Goal: Task Accomplishment & Management: Manage account settings

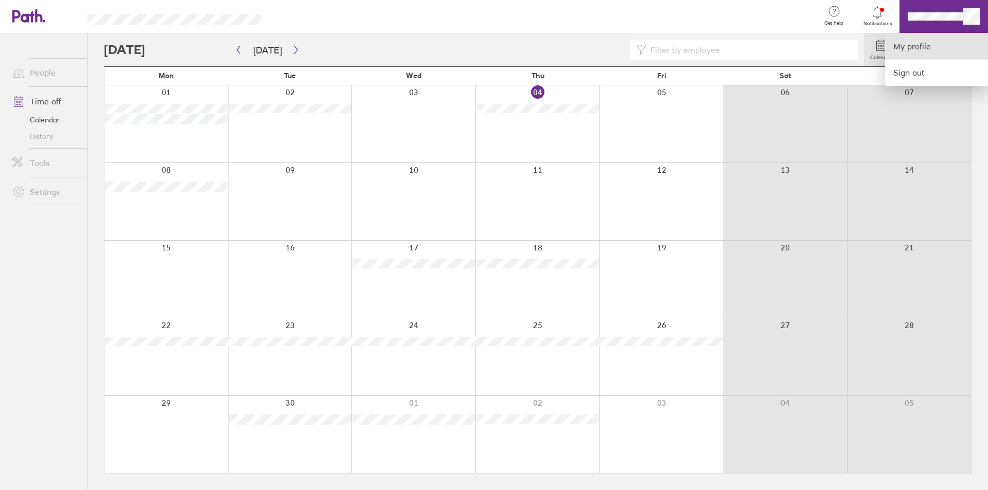
click at [923, 47] on link "My profile" at bounding box center [936, 46] width 103 height 26
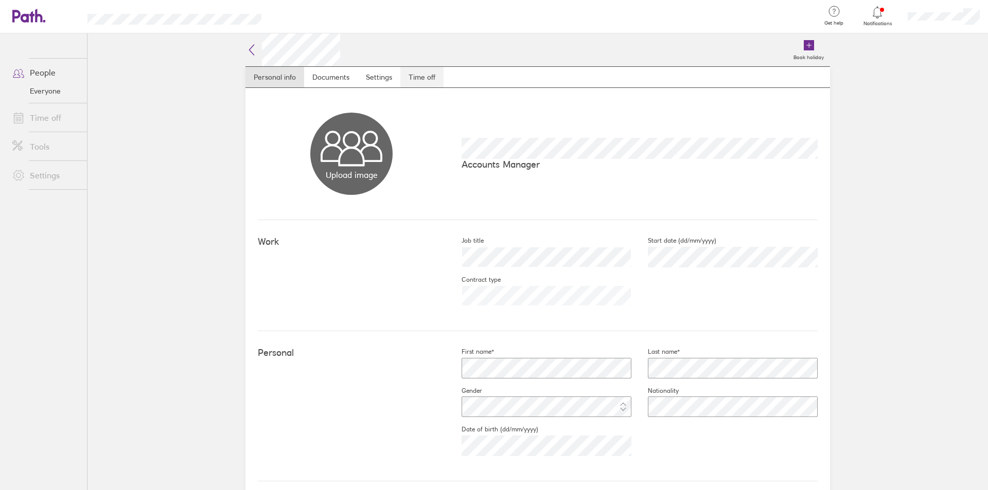
click at [434, 81] on link "Time off" at bounding box center [421, 77] width 43 height 21
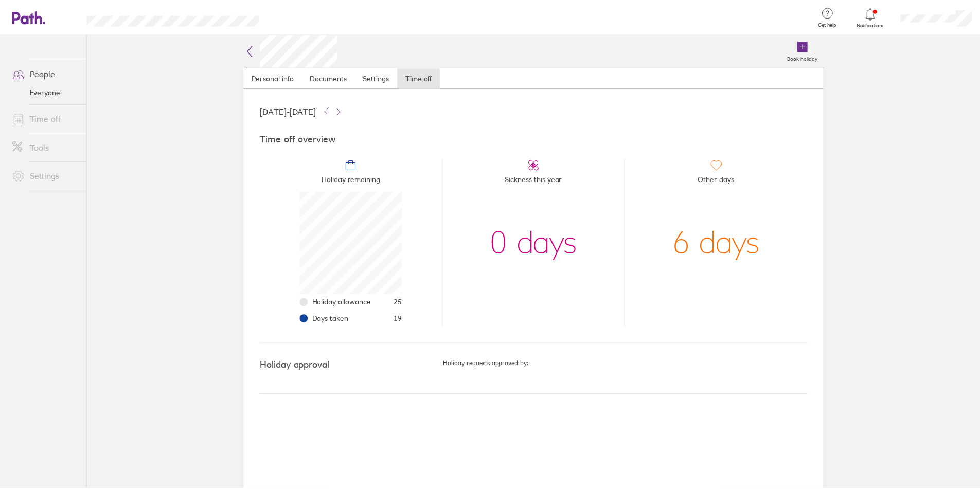
scroll to position [103, 103]
click at [333, 110] on icon at bounding box center [329, 111] width 8 height 8
click at [345, 110] on icon at bounding box center [341, 111] width 8 height 8
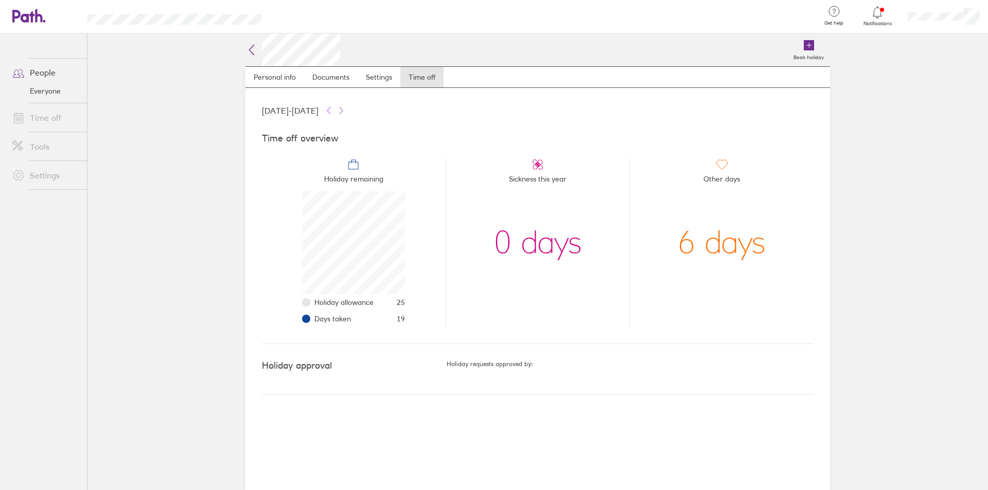
click at [333, 109] on icon at bounding box center [329, 111] width 8 height 8
click at [345, 108] on icon at bounding box center [341, 111] width 8 height 8
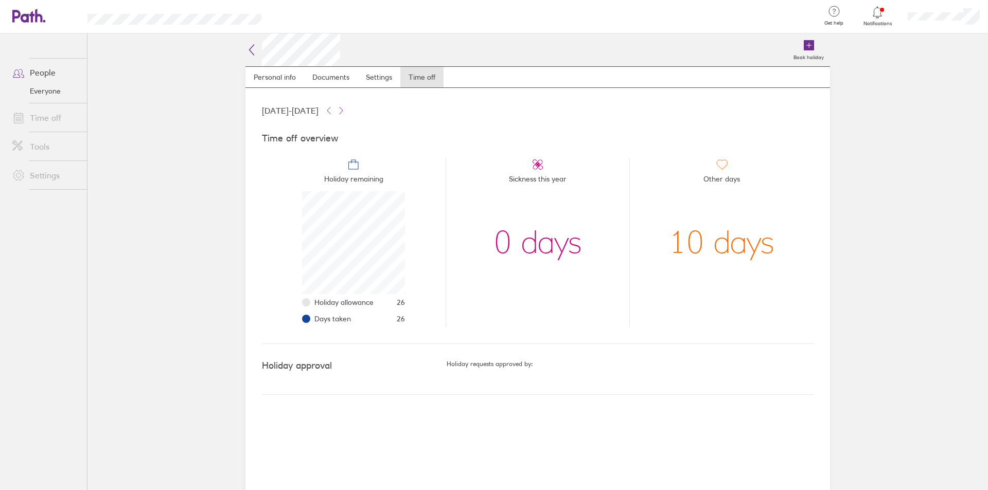
click at [345, 108] on icon at bounding box center [341, 111] width 8 height 8
click at [343, 108] on icon at bounding box center [341, 110] width 3 height 7
click at [215, 119] on main "Book holiday Personal info Documents Settings Time off [DATE] - [DATE] Time off…" at bounding box center [537, 261] width 900 height 457
click at [42, 118] on link "Time off" at bounding box center [45, 118] width 83 height 21
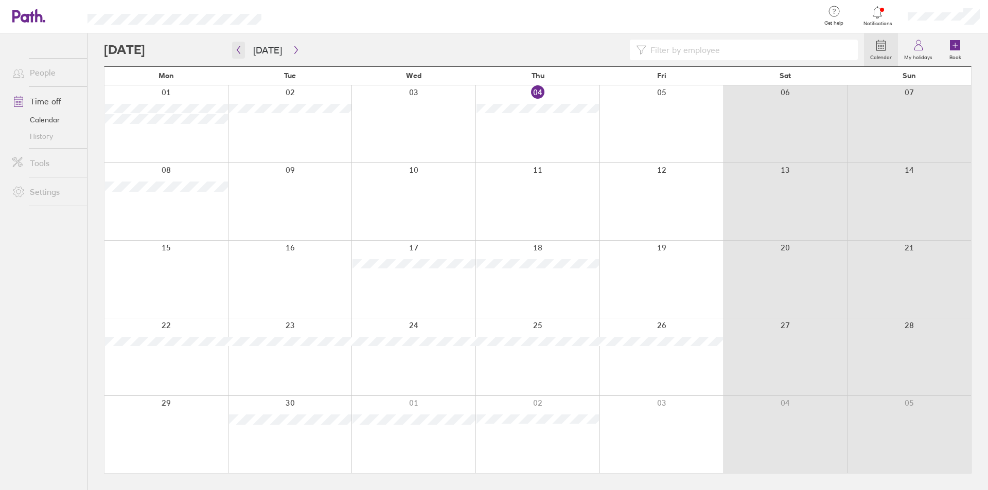
click at [241, 46] on icon "button" at bounding box center [239, 50] width 8 height 8
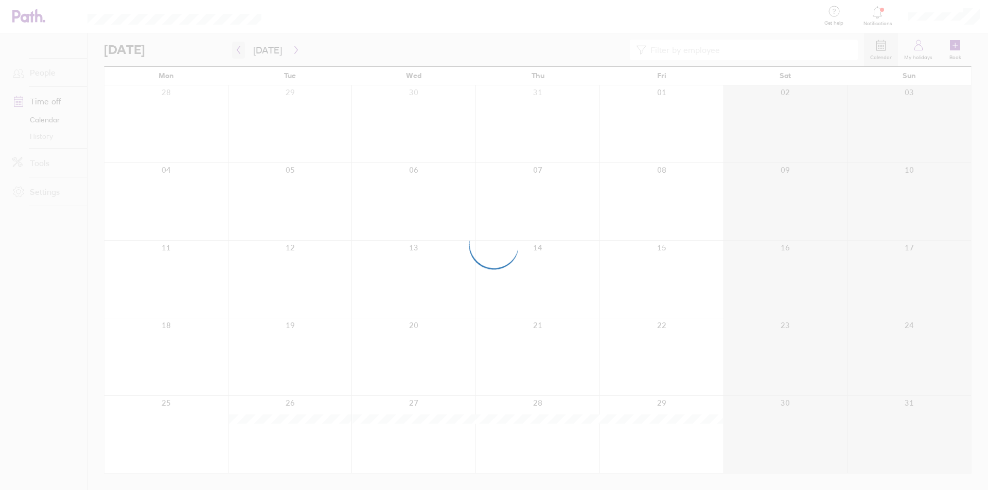
click at [241, 46] on div at bounding box center [494, 245] width 988 height 490
click at [239, 50] on div at bounding box center [494, 245] width 988 height 490
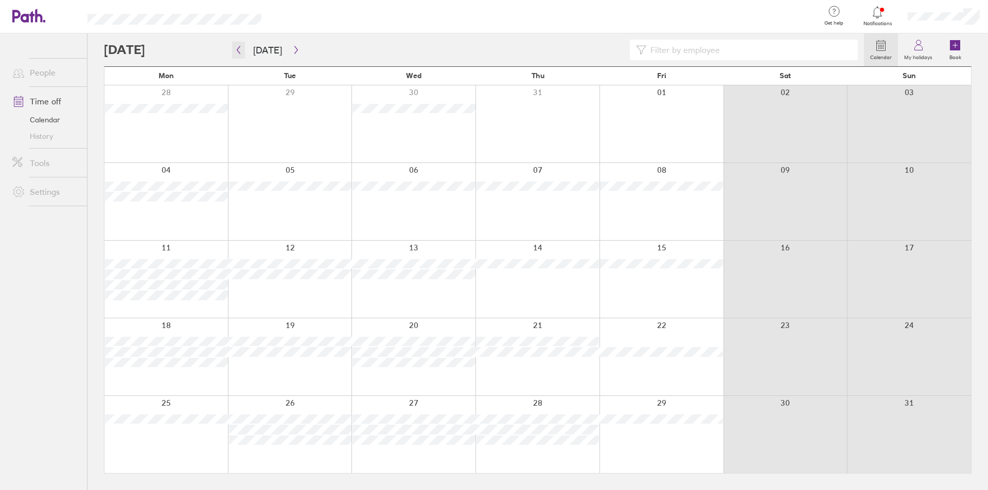
click at [239, 50] on icon "button" at bounding box center [239, 50] width 8 height 8
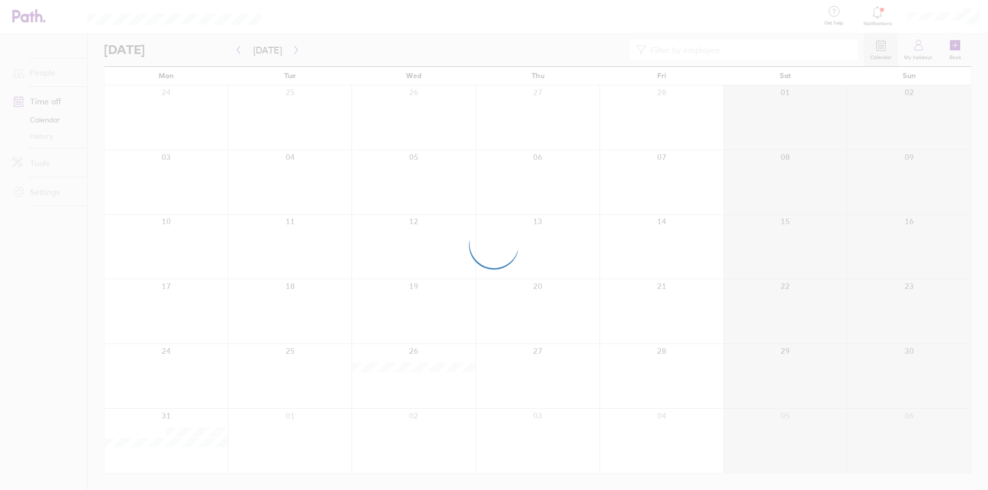
click at [239, 50] on div at bounding box center [494, 245] width 988 height 490
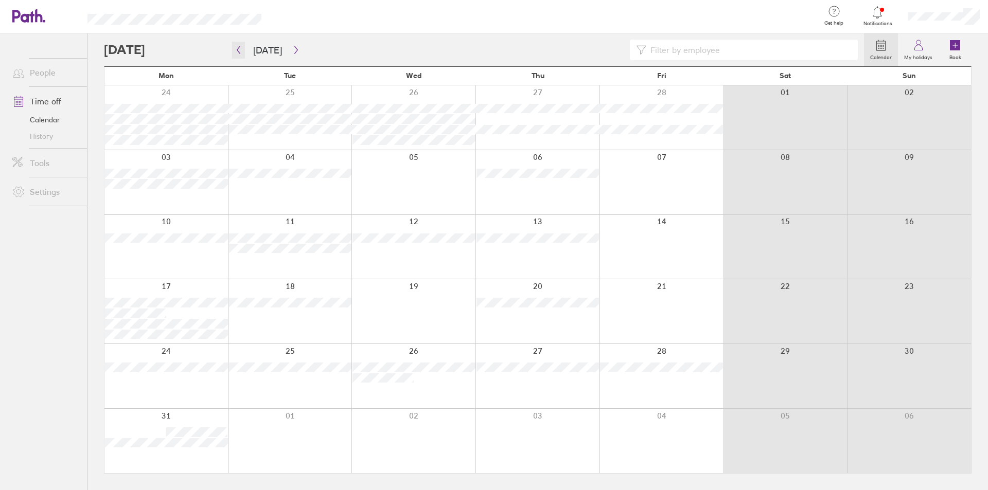
click at [239, 50] on icon "button" at bounding box center [239, 50] width 8 height 8
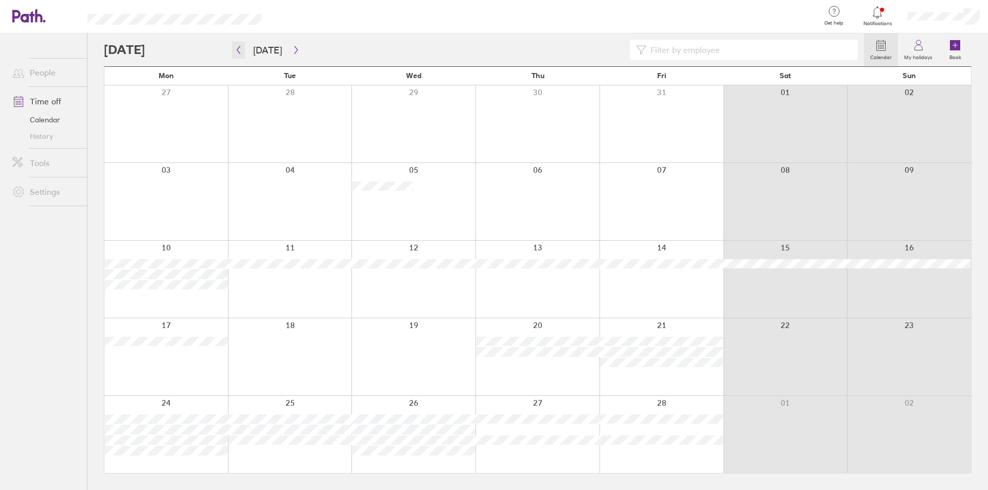
click at [239, 50] on icon "button" at bounding box center [239, 50] width 8 height 8
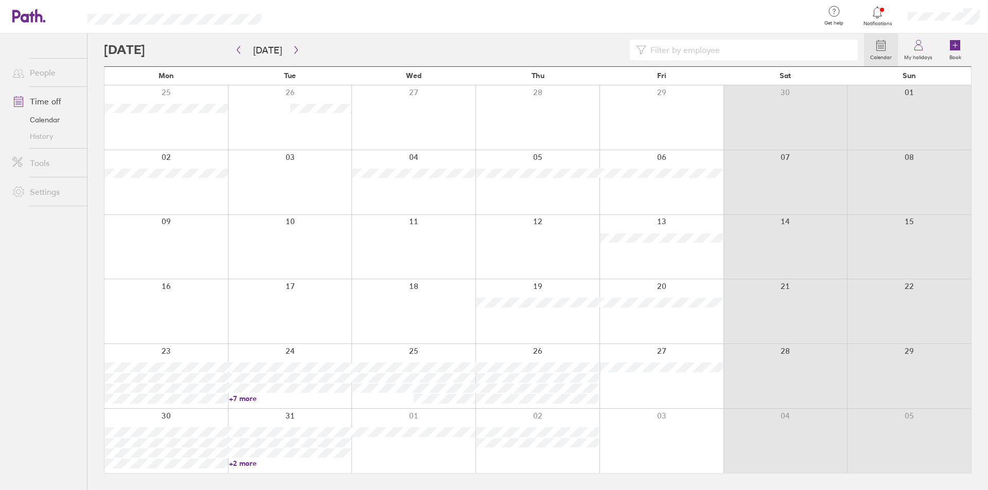
click at [332, 459] on link "+2 more" at bounding box center [290, 463] width 123 height 9
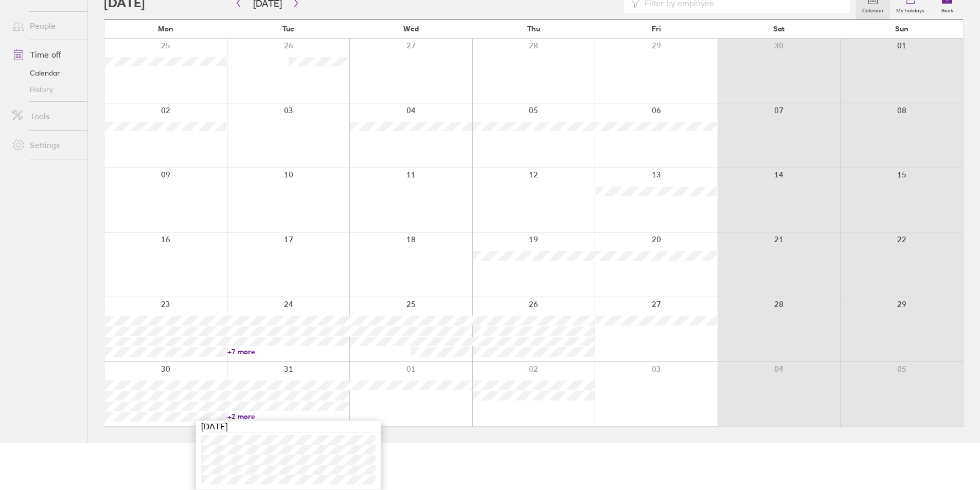
click at [405, 406] on div at bounding box center [410, 394] width 123 height 64
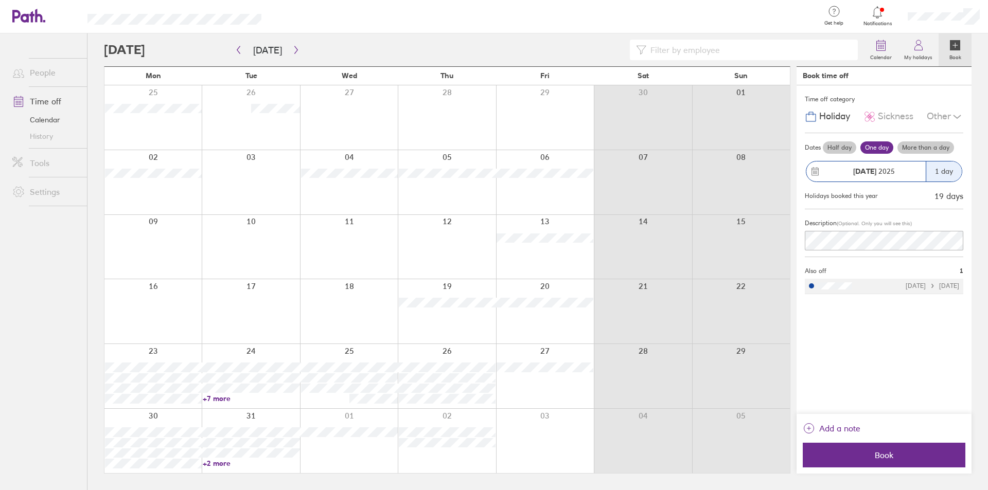
click at [344, 464] on div at bounding box center [349, 441] width 98 height 64
click at [267, 460] on link "+2 more" at bounding box center [251, 463] width 97 height 9
click at [266, 49] on button "[DATE]" at bounding box center [267, 50] width 45 height 17
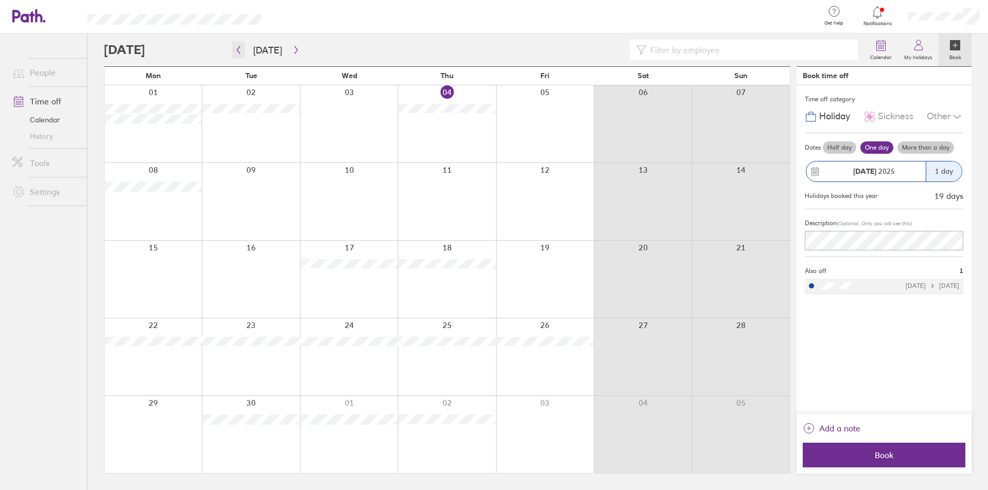
click at [239, 49] on icon "button" at bounding box center [239, 50] width 8 height 8
click at [238, 50] on icon "button" at bounding box center [239, 50] width 8 height 8
click at [238, 50] on icon "button" at bounding box center [238, 50] width 3 height 8
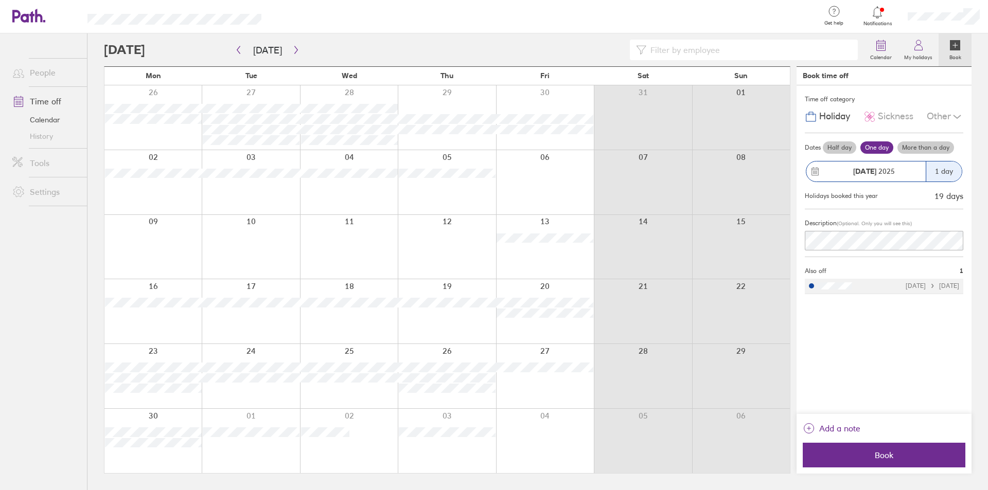
click at [128, 50] on div at bounding box center [484, 50] width 760 height 21
click at [868, 52] on label "Calendar" at bounding box center [881, 55] width 34 height 9
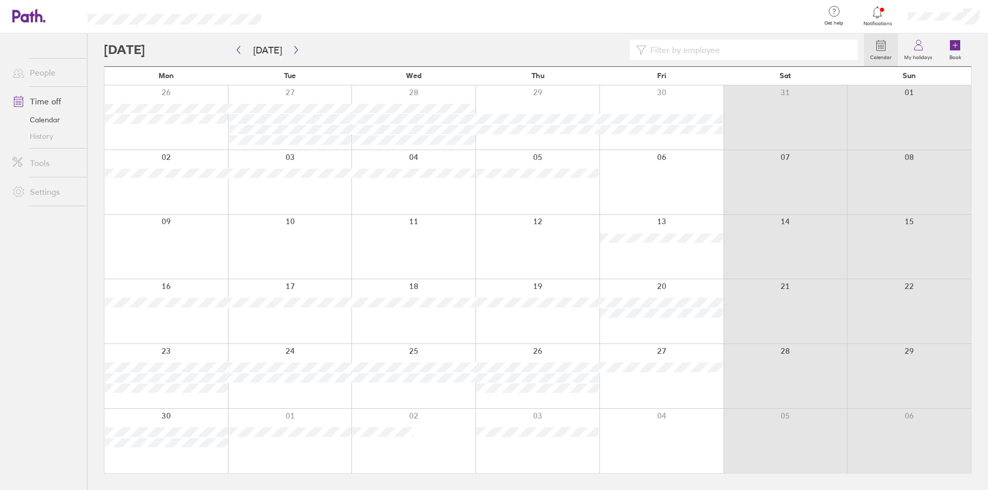
click at [887, 51] on link "Calendar" at bounding box center [881, 49] width 34 height 33
drag, startPoint x: 884, startPoint y: 55, endPoint x: 889, endPoint y: 54, distance: 5.2
click at [884, 54] on label "Calendar" at bounding box center [881, 55] width 34 height 9
click at [918, 55] on label "My holidays" at bounding box center [918, 55] width 41 height 9
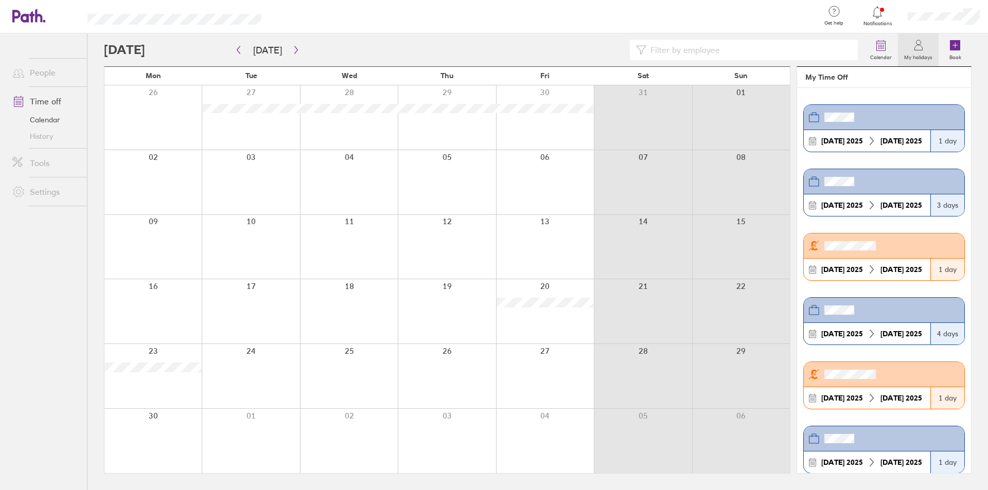
click at [744, 50] on input at bounding box center [748, 50] width 205 height 20
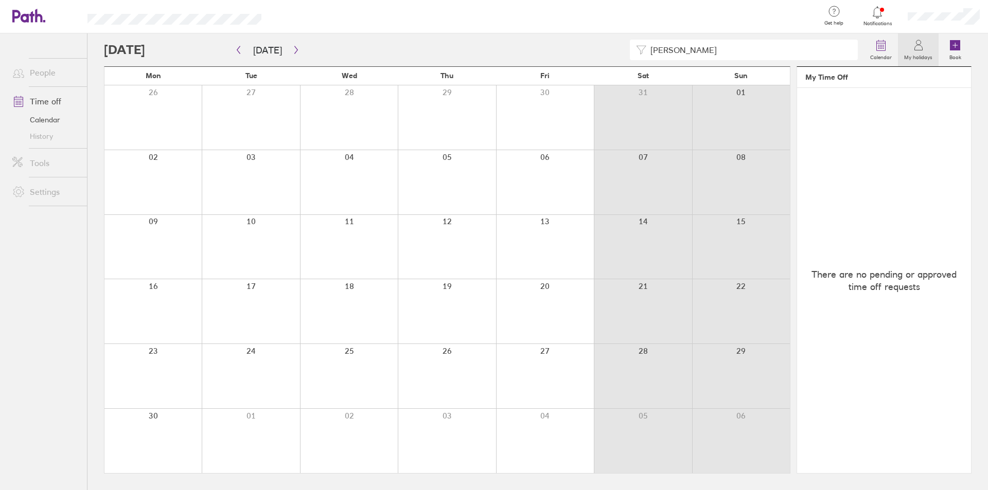
click at [734, 48] on input "[PERSON_NAME]" at bounding box center [748, 50] width 205 height 20
type input "[PERSON_NAME]"
click at [240, 48] on icon "button" at bounding box center [239, 50] width 8 height 8
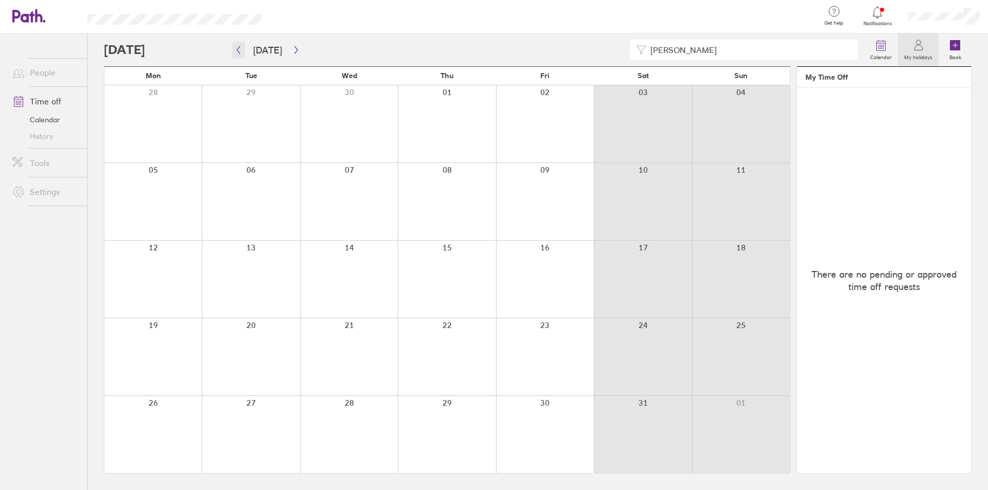
click at [236, 48] on icon "button" at bounding box center [239, 50] width 8 height 8
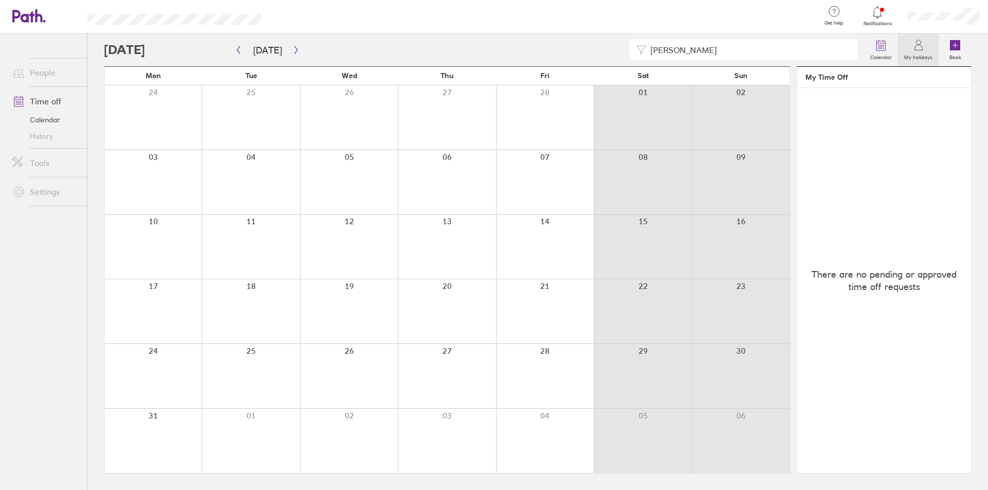
drag, startPoint x: 696, startPoint y: 50, endPoint x: 564, endPoint y: 55, distance: 131.8
click at [564, 55] on div "[PERSON_NAME]" at bounding box center [484, 50] width 760 height 21
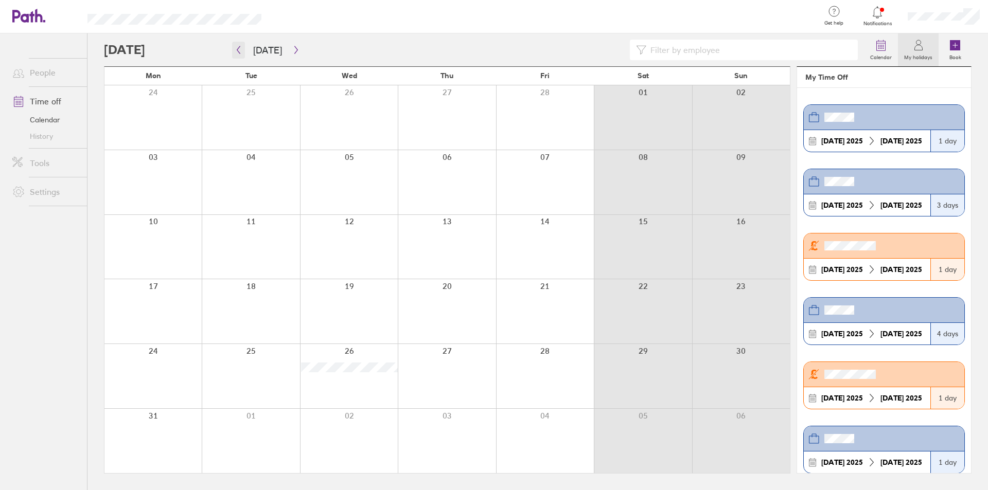
click at [239, 51] on icon "button" at bounding box center [239, 50] width 8 height 8
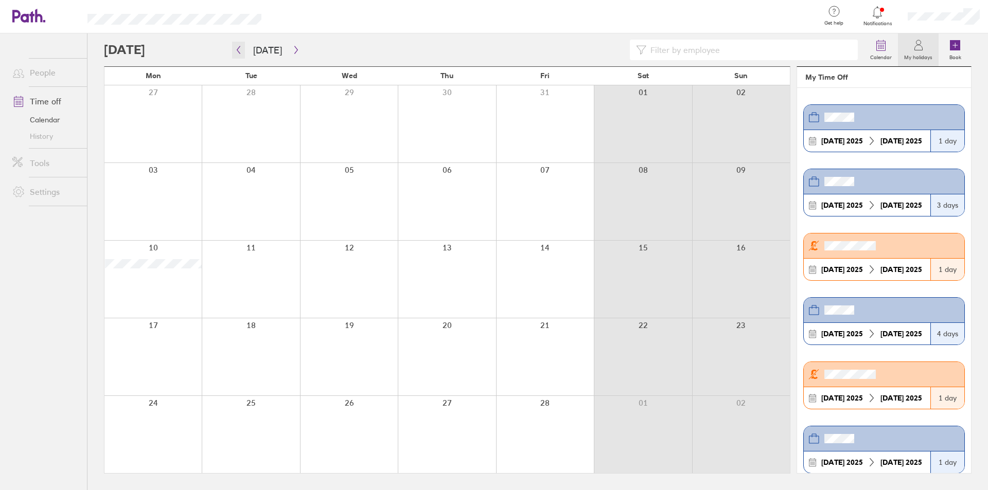
click at [235, 51] on icon "button" at bounding box center [239, 50] width 8 height 8
click at [240, 49] on icon "button" at bounding box center [239, 50] width 8 height 8
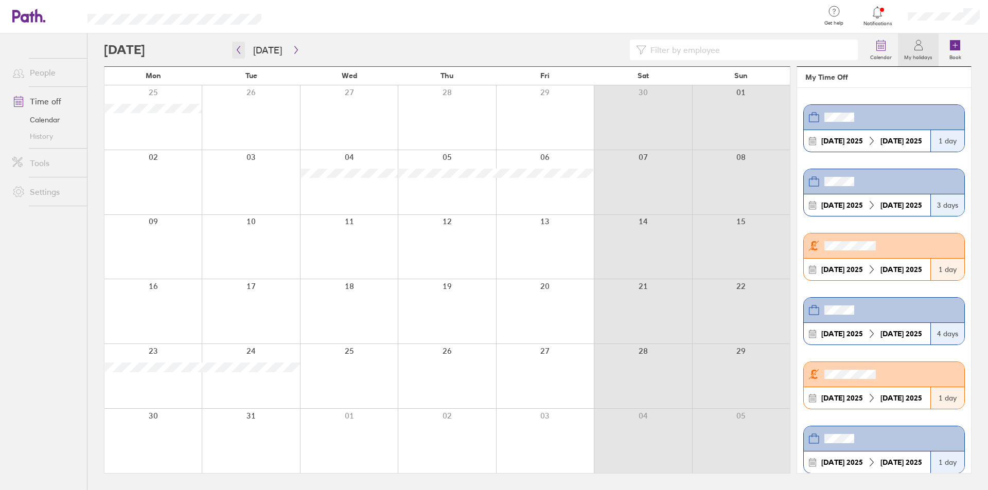
click at [242, 51] on icon "button" at bounding box center [239, 50] width 8 height 8
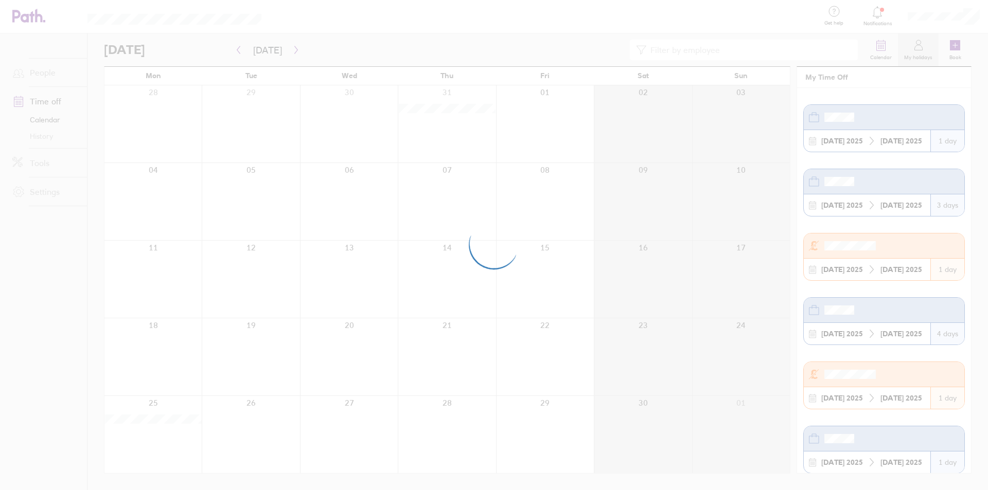
click at [153, 51] on div at bounding box center [494, 245] width 988 height 490
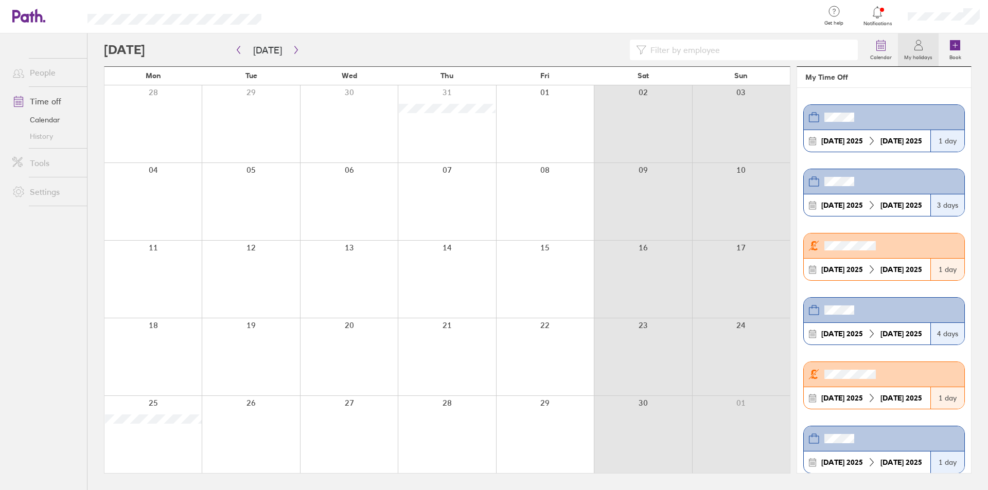
click at [153, 51] on div at bounding box center [484, 50] width 760 height 21
click at [243, 48] on button "button" at bounding box center [238, 50] width 13 height 17
click at [882, 47] on circle at bounding box center [881, 46] width 1 height 1
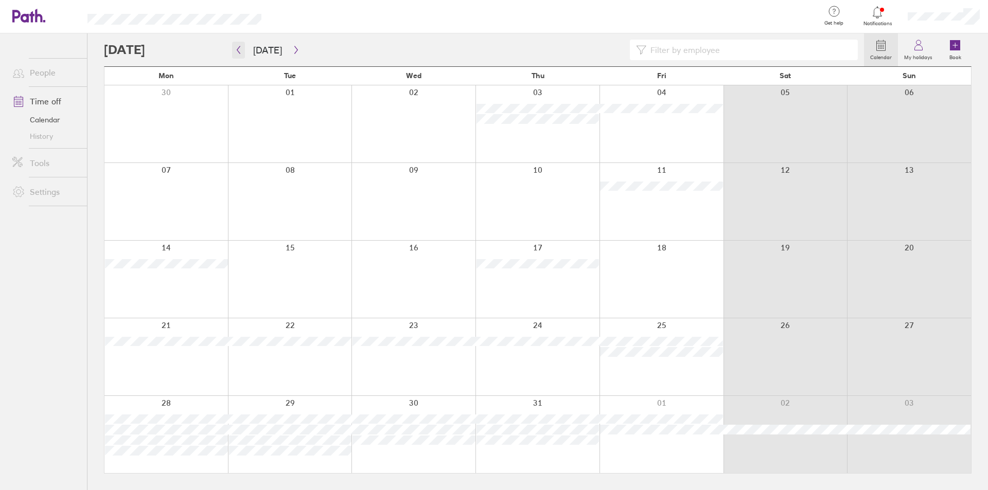
click at [240, 50] on icon "button" at bounding box center [239, 50] width 8 height 8
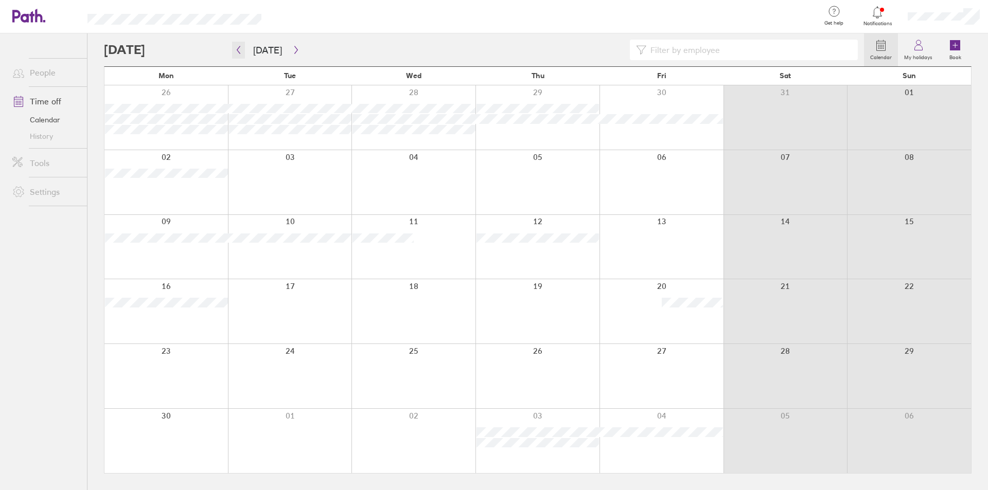
click at [239, 50] on icon "button" at bounding box center [239, 50] width 8 height 8
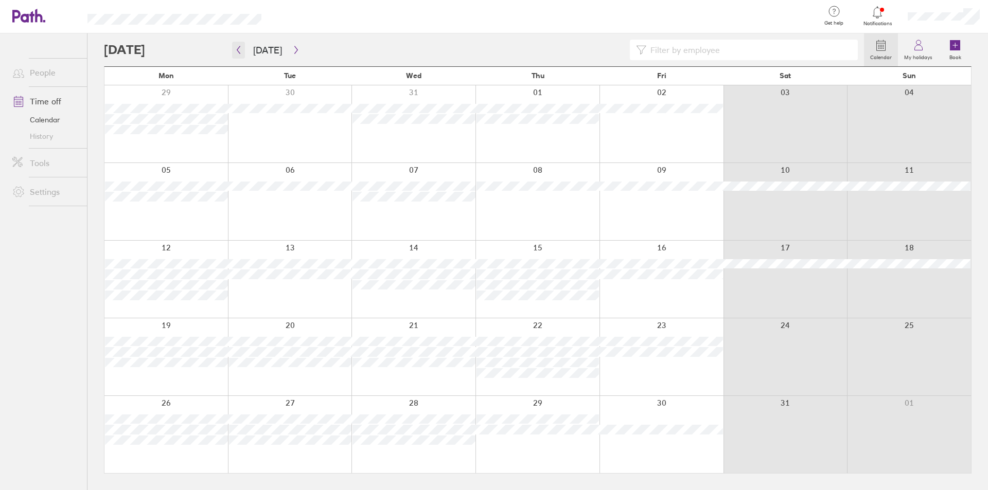
click at [237, 51] on icon "button" at bounding box center [239, 50] width 8 height 8
click at [673, 48] on input at bounding box center [748, 50] width 205 height 20
type input "soph"
click at [297, 46] on button "button" at bounding box center [296, 50] width 13 height 17
click at [295, 46] on icon "button" at bounding box center [296, 50] width 8 height 8
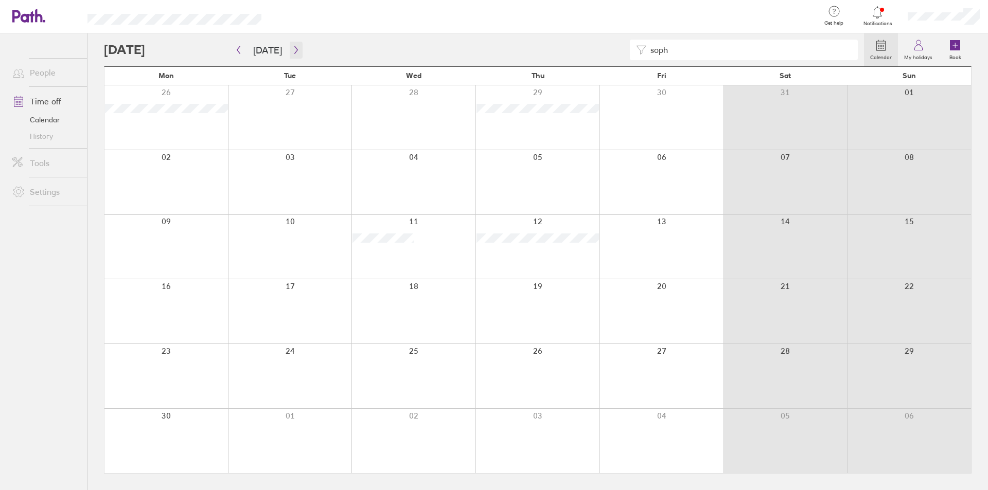
click at [295, 46] on icon "button" at bounding box center [296, 50] width 8 height 8
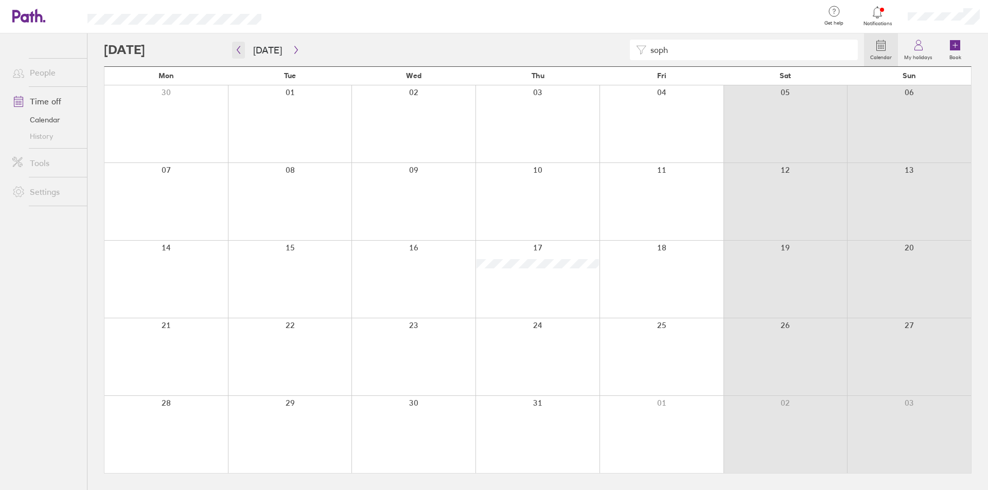
click at [238, 51] on icon "button" at bounding box center [239, 50] width 8 height 8
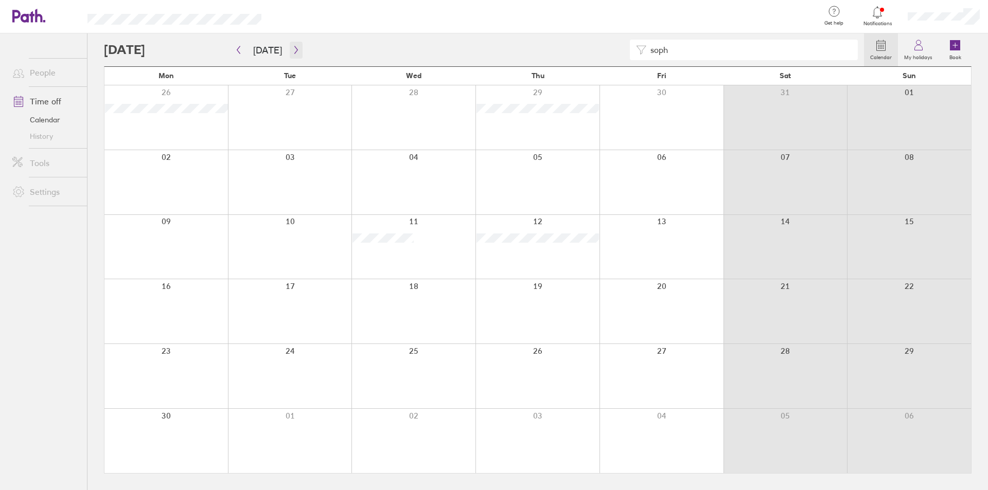
click at [292, 51] on icon "button" at bounding box center [296, 50] width 8 height 8
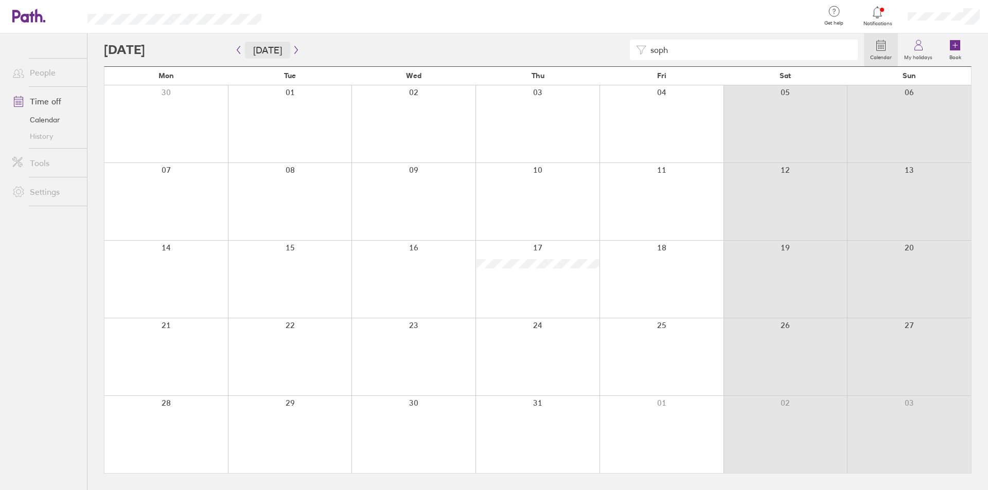
click at [280, 51] on button "[DATE]" at bounding box center [267, 50] width 45 height 17
click at [240, 49] on icon "button" at bounding box center [239, 50] width 8 height 8
click at [242, 49] on icon "button" at bounding box center [239, 50] width 8 height 8
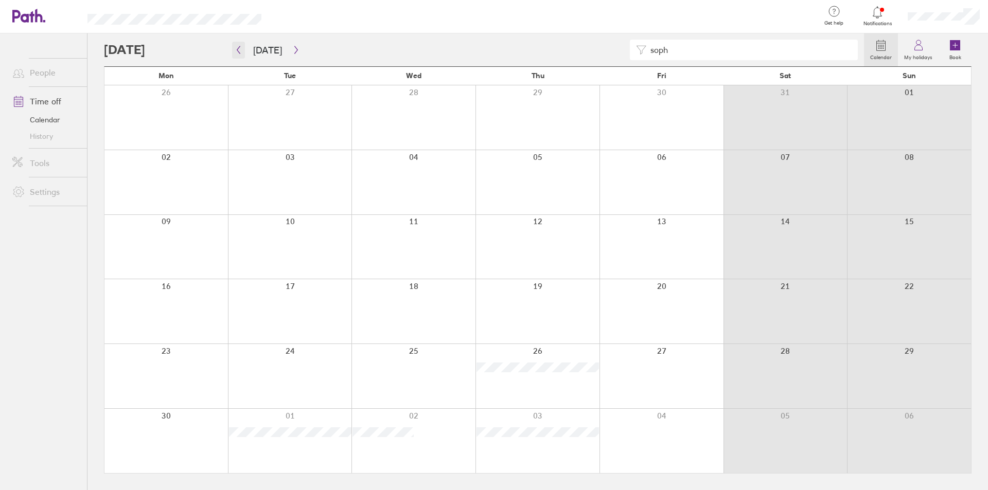
click at [242, 49] on icon "button" at bounding box center [239, 50] width 8 height 8
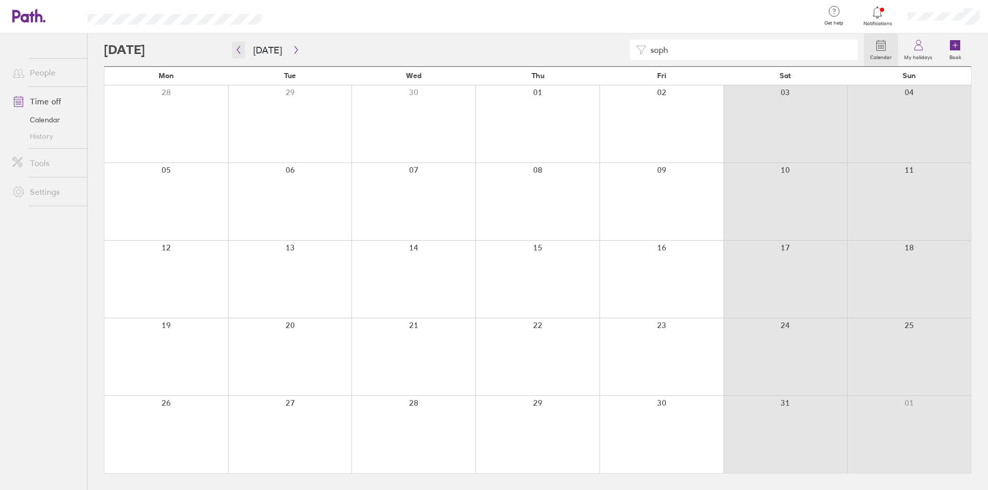
click at [242, 48] on icon "button" at bounding box center [239, 50] width 8 height 8
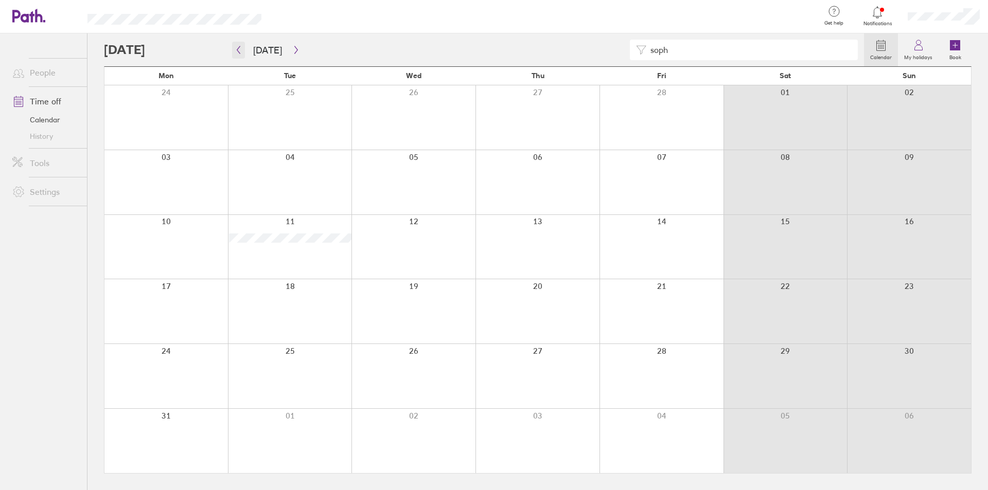
click at [241, 48] on icon "button" at bounding box center [239, 50] width 8 height 8
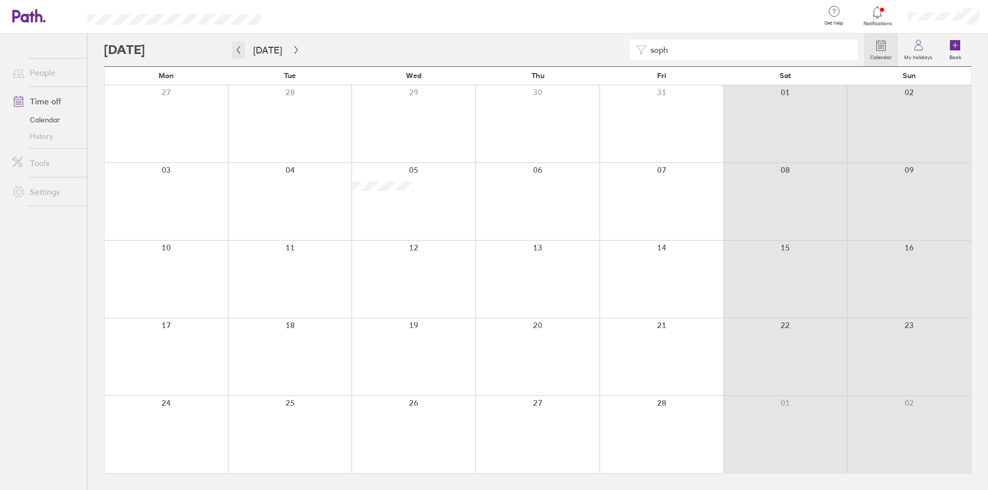
click at [240, 48] on icon "button" at bounding box center [239, 50] width 8 height 8
click at [295, 51] on icon "button" at bounding box center [296, 50] width 8 height 8
click at [292, 52] on icon "button" at bounding box center [296, 50] width 8 height 8
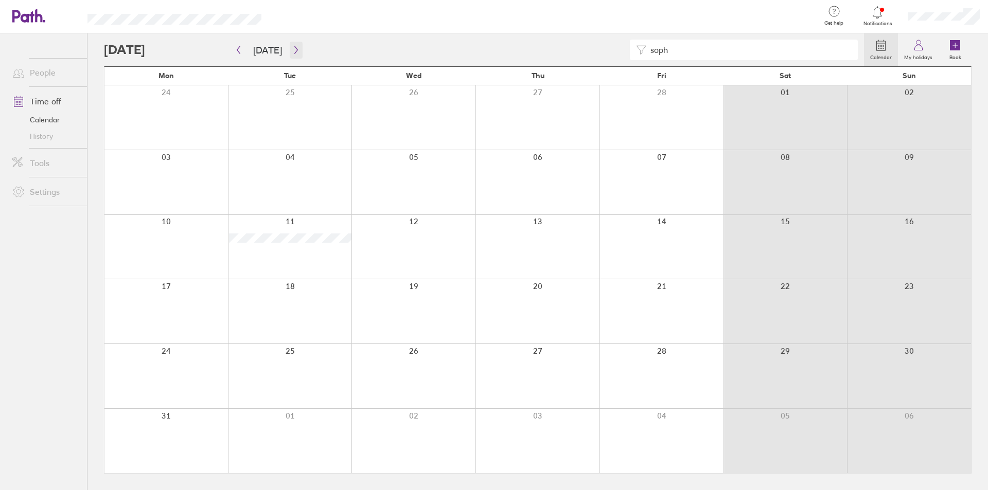
click at [293, 49] on icon "button" at bounding box center [296, 50] width 8 height 8
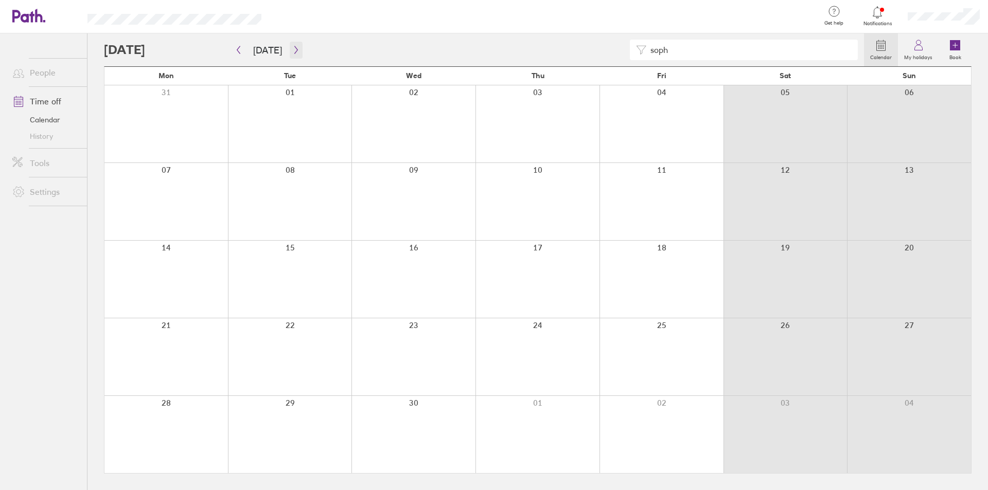
click at [293, 49] on icon "button" at bounding box center [296, 50] width 8 height 8
click at [292, 49] on icon "button" at bounding box center [296, 50] width 8 height 8
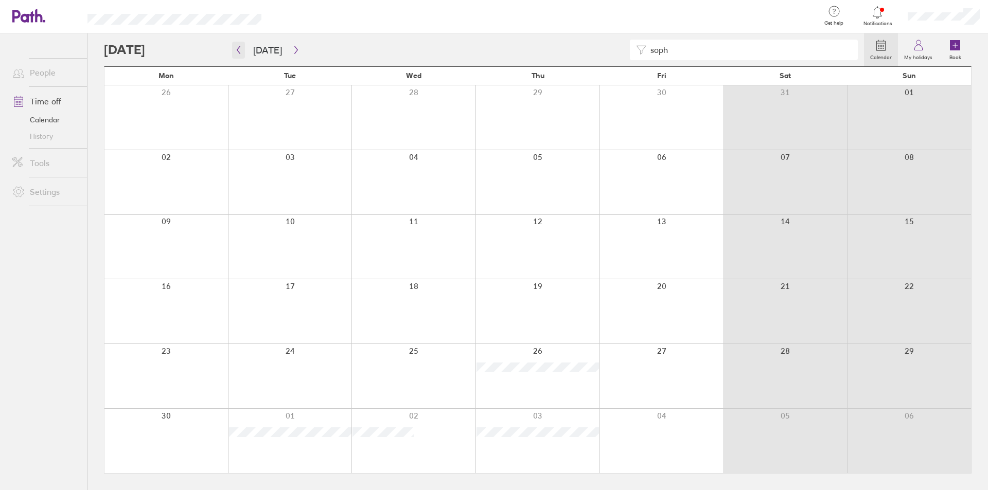
click at [241, 50] on icon "button" at bounding box center [239, 50] width 8 height 8
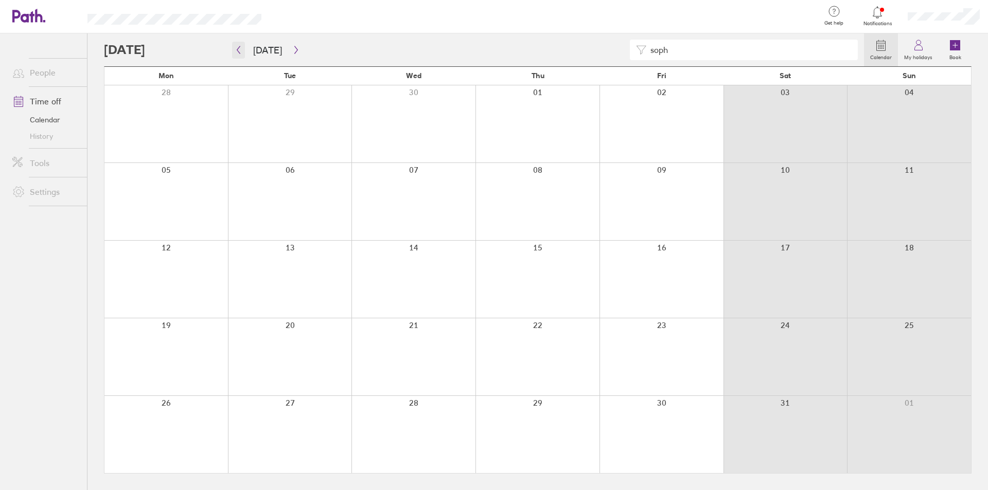
click at [241, 50] on icon "button" at bounding box center [239, 50] width 8 height 8
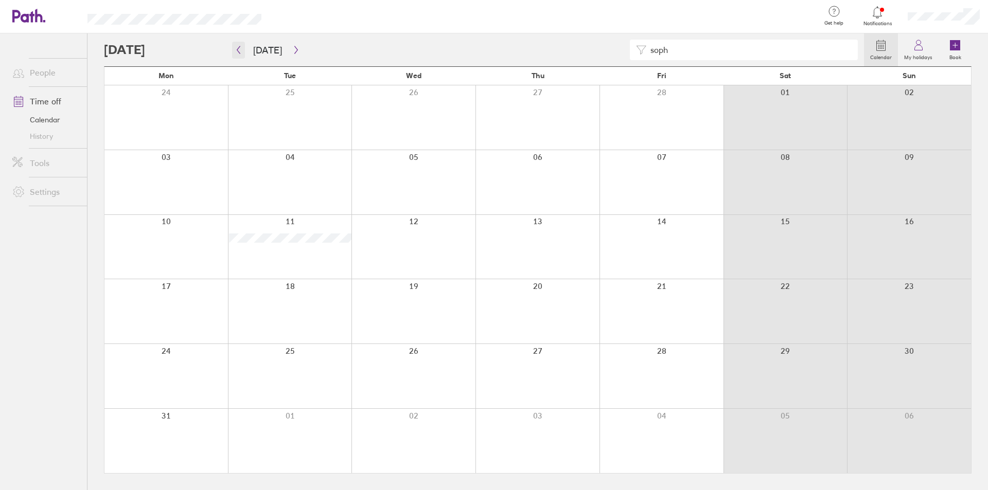
click at [241, 50] on icon "button" at bounding box center [239, 50] width 8 height 8
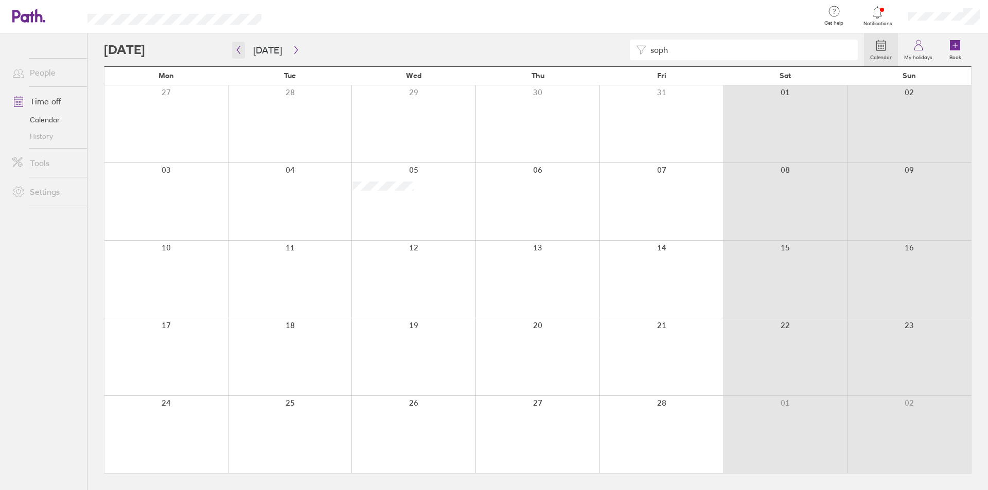
click at [239, 48] on icon "button" at bounding box center [239, 50] width 8 height 8
click at [240, 48] on icon "button" at bounding box center [239, 50] width 8 height 8
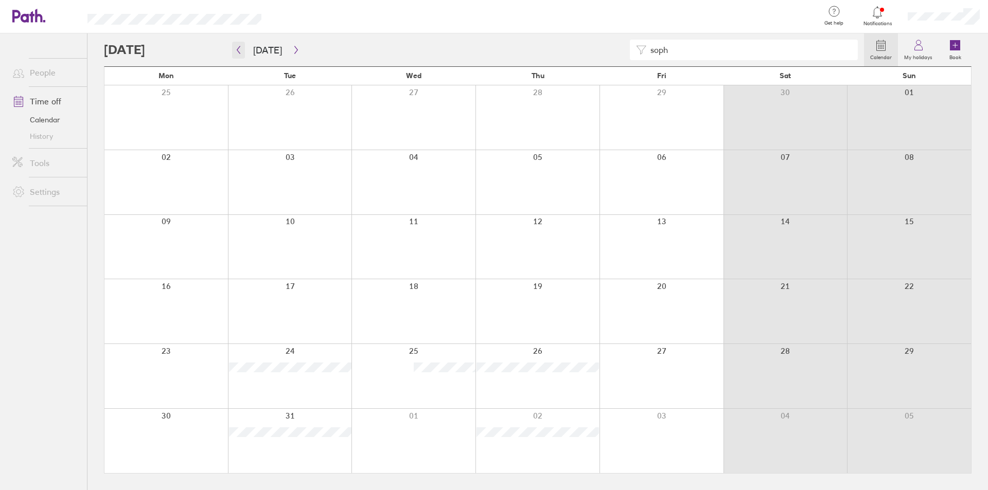
click at [240, 50] on icon "button" at bounding box center [239, 50] width 8 height 8
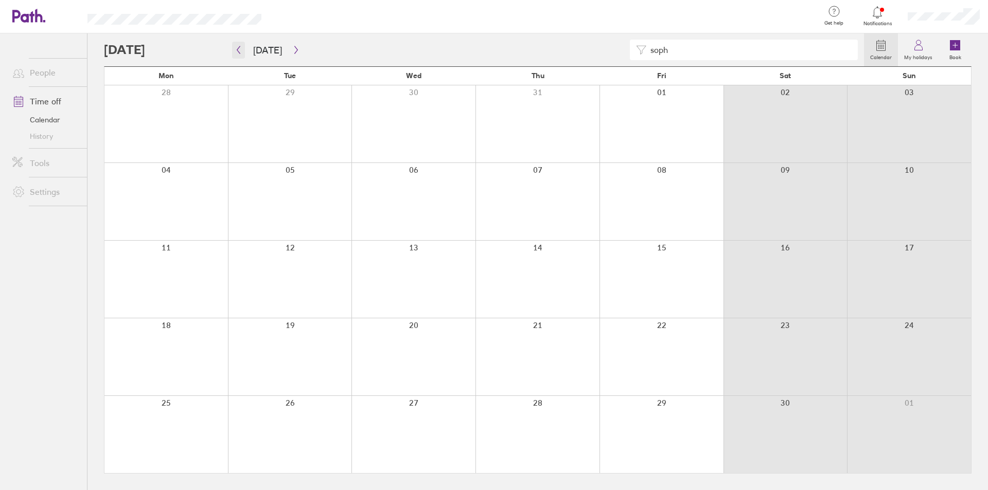
click at [241, 51] on icon "button" at bounding box center [239, 50] width 8 height 8
click at [292, 51] on icon "button" at bounding box center [296, 50] width 8 height 8
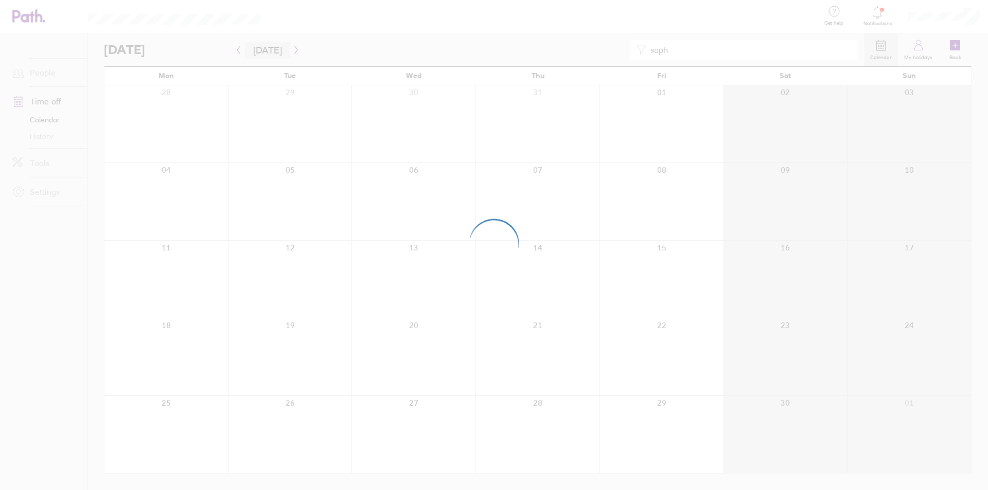
click at [265, 51] on button "[DATE]" at bounding box center [267, 50] width 45 height 17
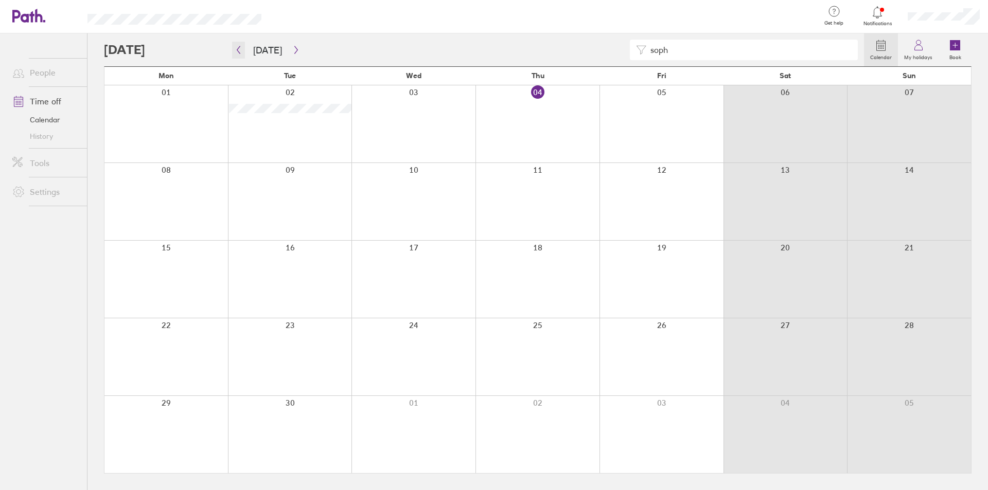
click at [238, 49] on icon "button" at bounding box center [238, 50] width 3 height 8
click at [290, 46] on button "button" at bounding box center [296, 50] width 13 height 17
click at [293, 50] on icon "button" at bounding box center [296, 50] width 8 height 8
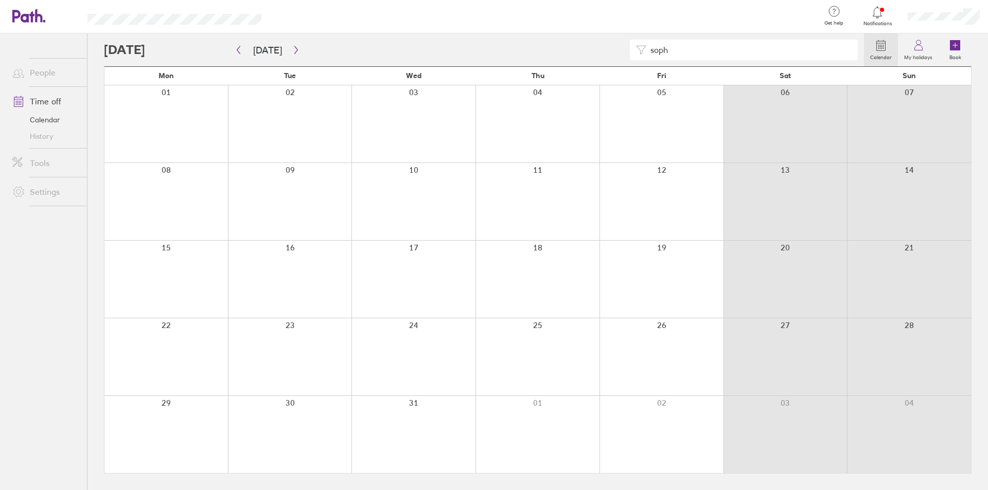
click at [891, 16] on div at bounding box center [877, 12] width 33 height 14
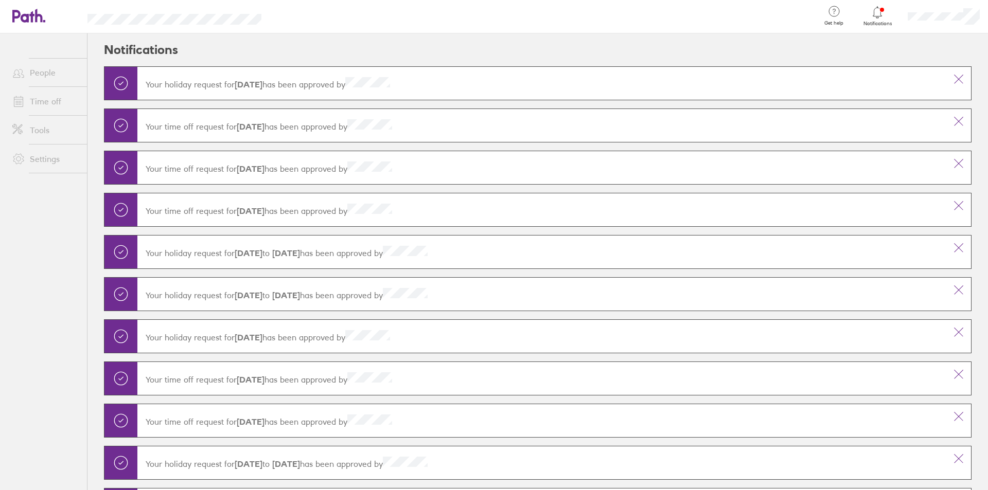
click at [883, 10] on icon at bounding box center [877, 12] width 12 height 12
click at [31, 78] on link "People" at bounding box center [45, 72] width 83 height 21
